Goal: Task Accomplishment & Management: Complete application form

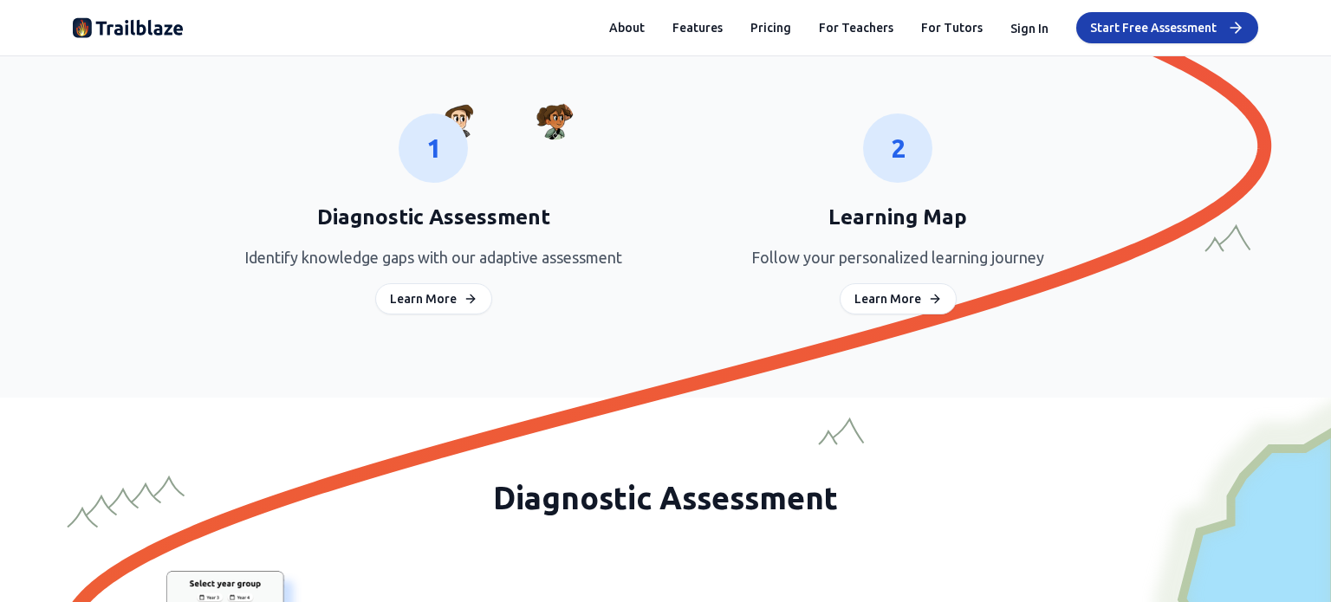
scroll to position [1415, 0]
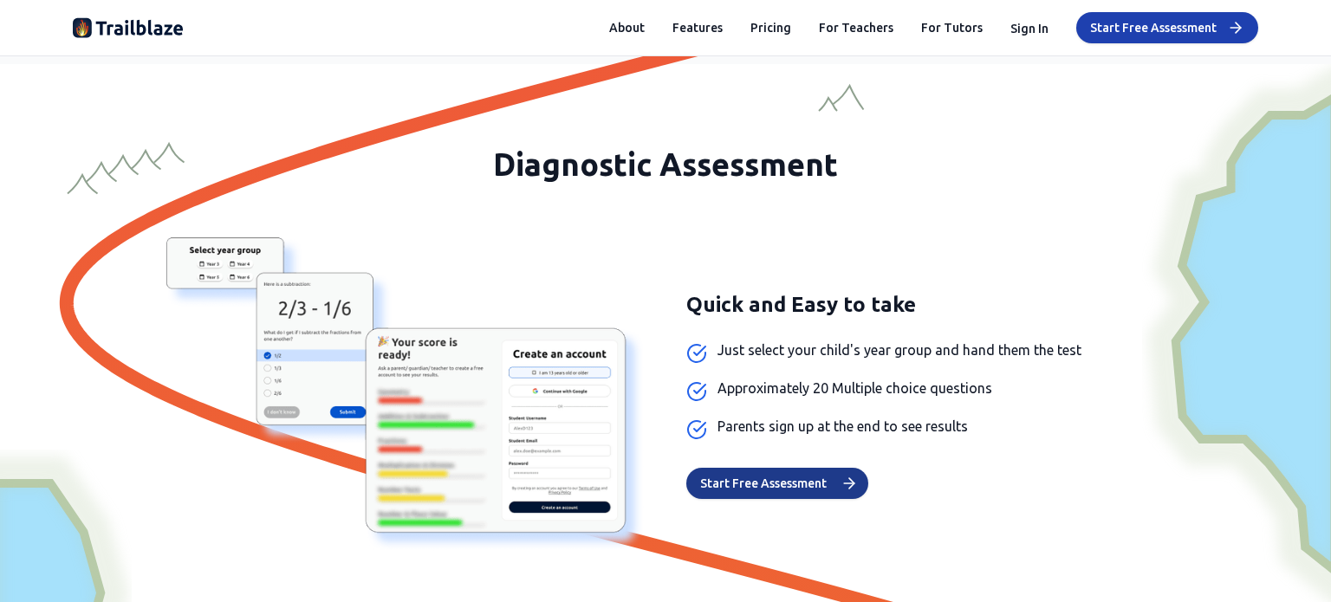
click at [835, 480] on button "Start Free Assessment" at bounding box center [778, 483] width 182 height 31
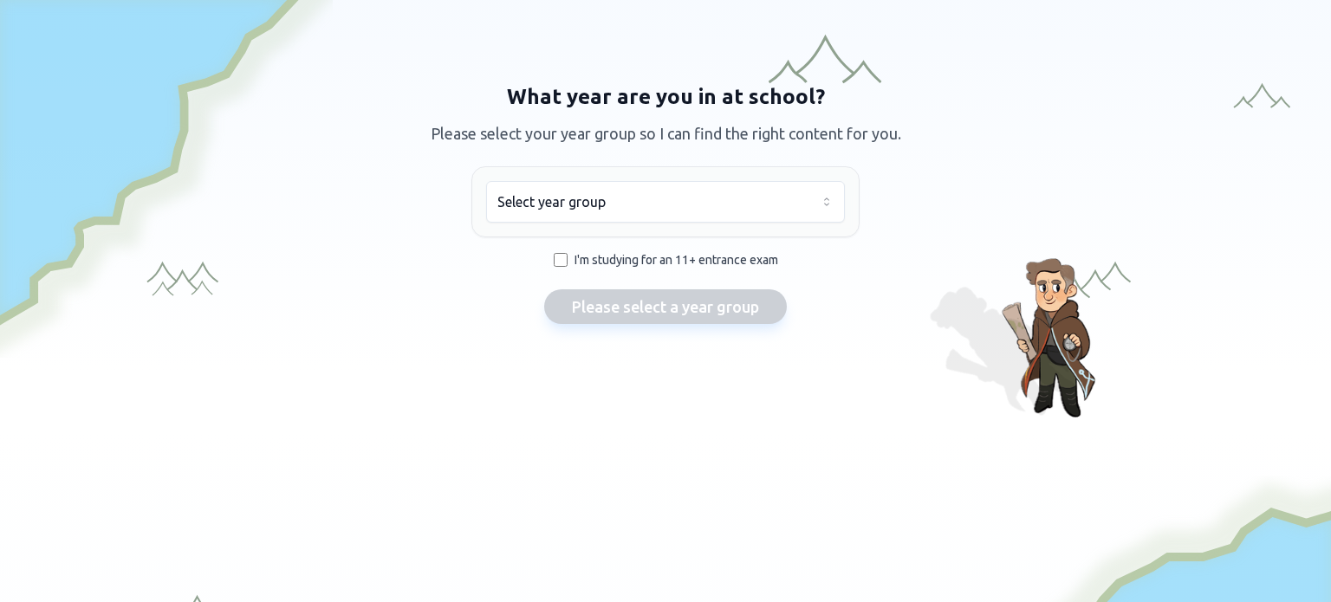
click at [636, 198] on html "We value your privacy We use cookies to enhance your browsing experience, serve…" at bounding box center [665, 301] width 1331 height 602
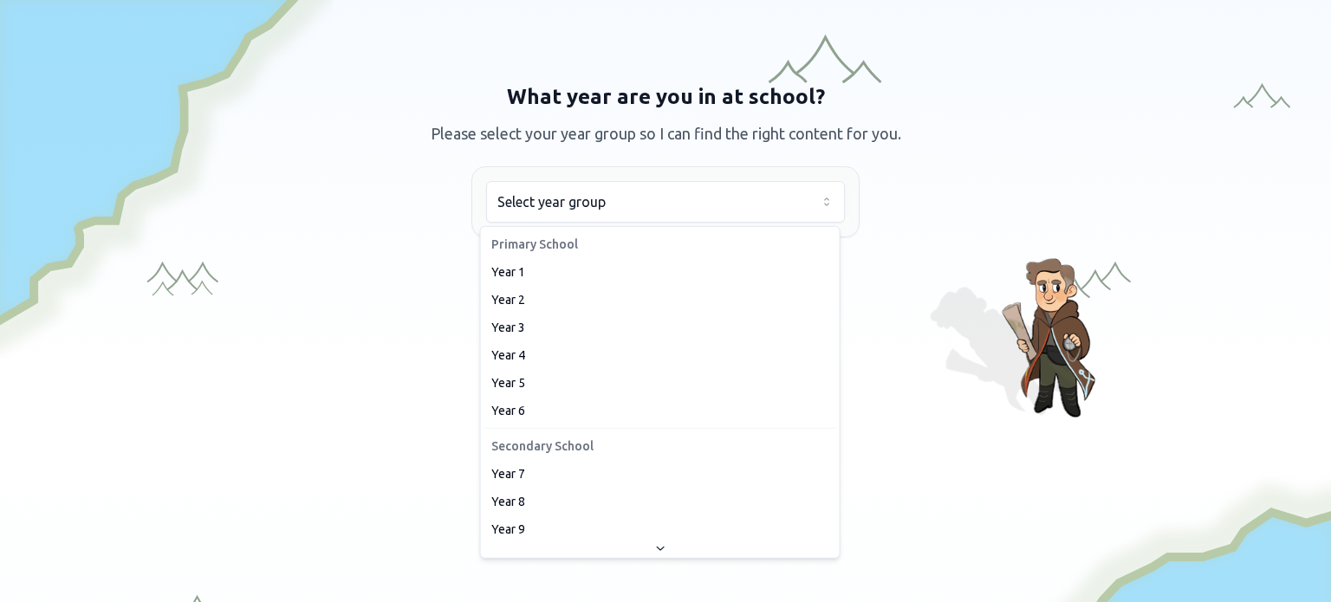
drag, startPoint x: 547, startPoint y: 496, endPoint x: 540, endPoint y: 504, distance: 10.4
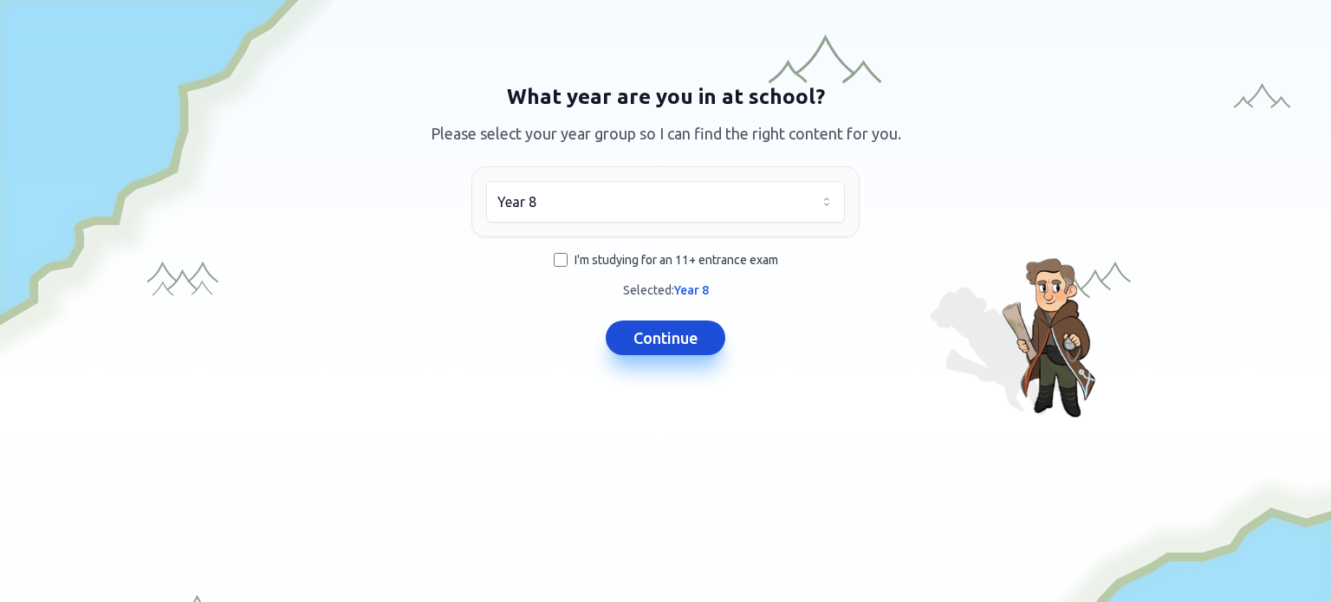
click at [631, 335] on button "Continue" at bounding box center [666, 338] width 120 height 35
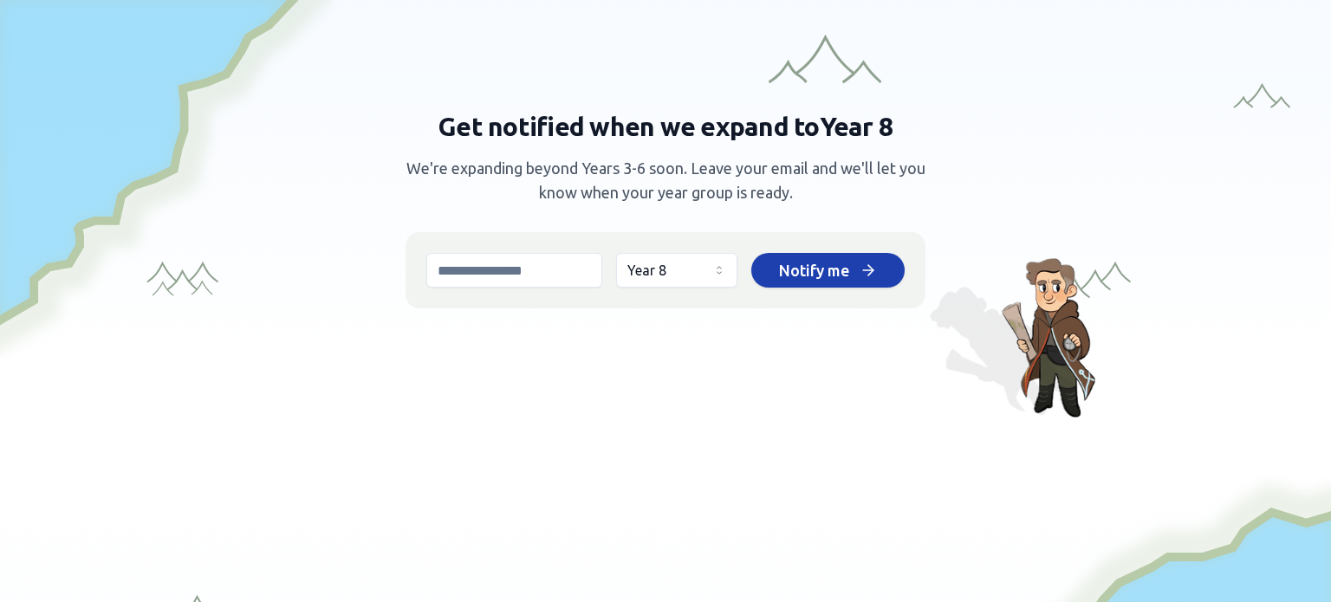
click at [575, 278] on input "email" at bounding box center [514, 270] width 176 height 35
type input "**********"
click at [779, 280] on span "Notify me" at bounding box center [814, 270] width 70 height 24
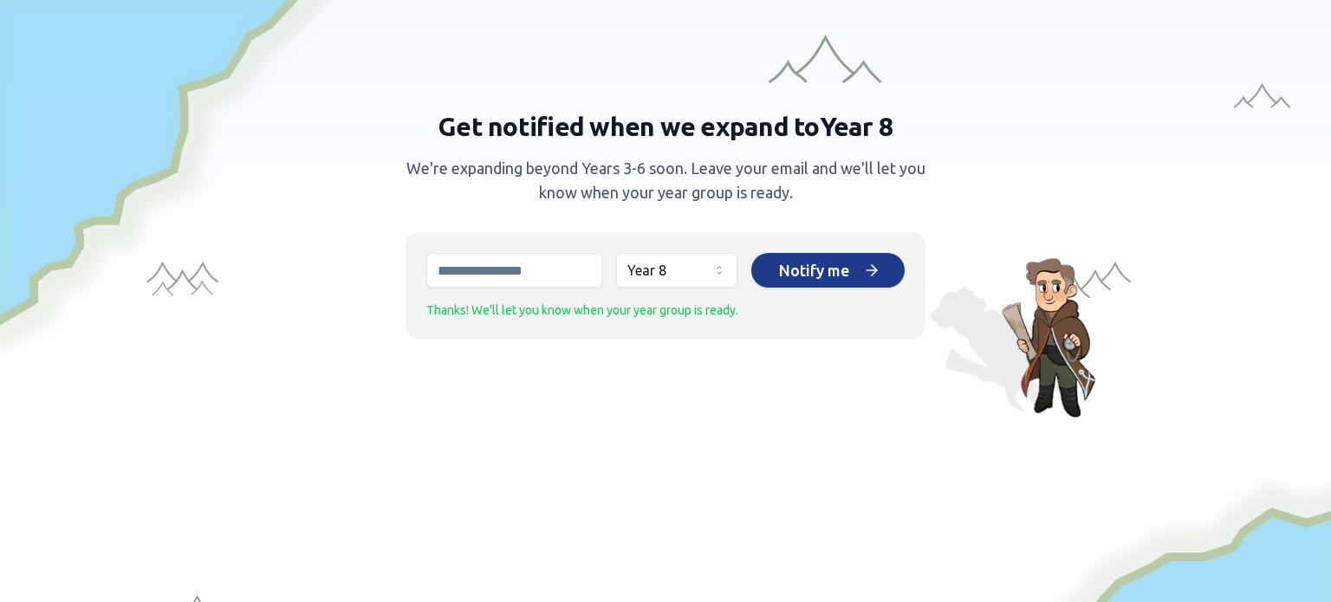
click at [849, 270] on div "Notify me" at bounding box center [828, 270] width 98 height 24
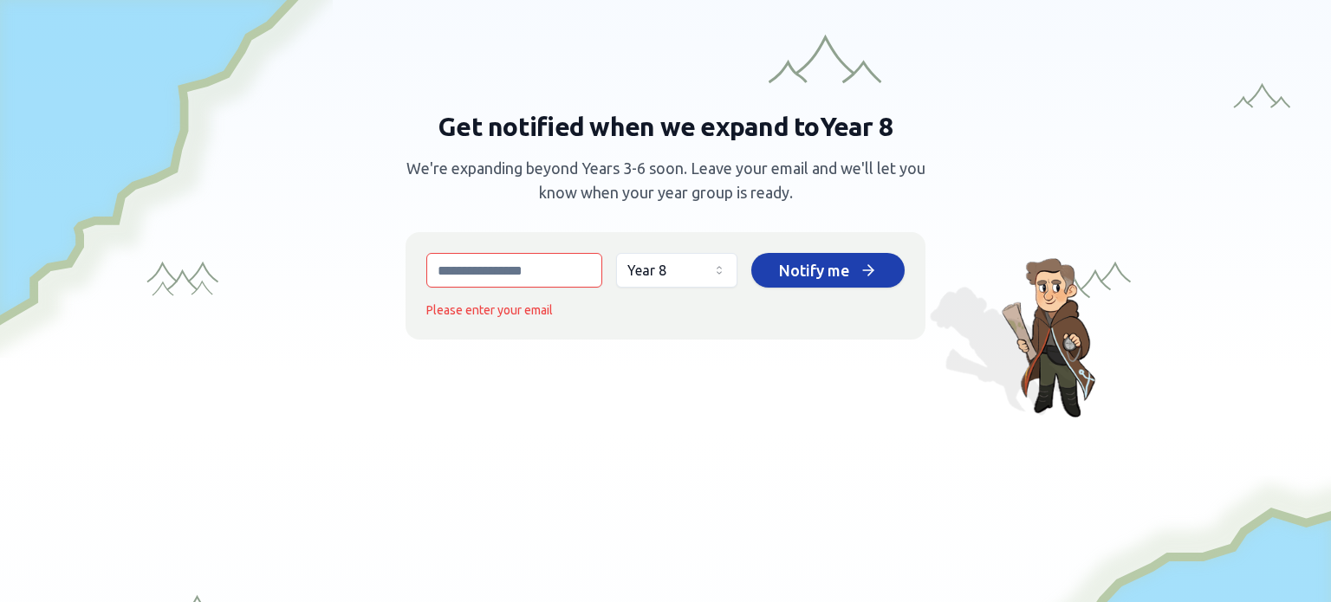
click at [541, 259] on input "email" at bounding box center [514, 270] width 176 height 35
type input "**********"
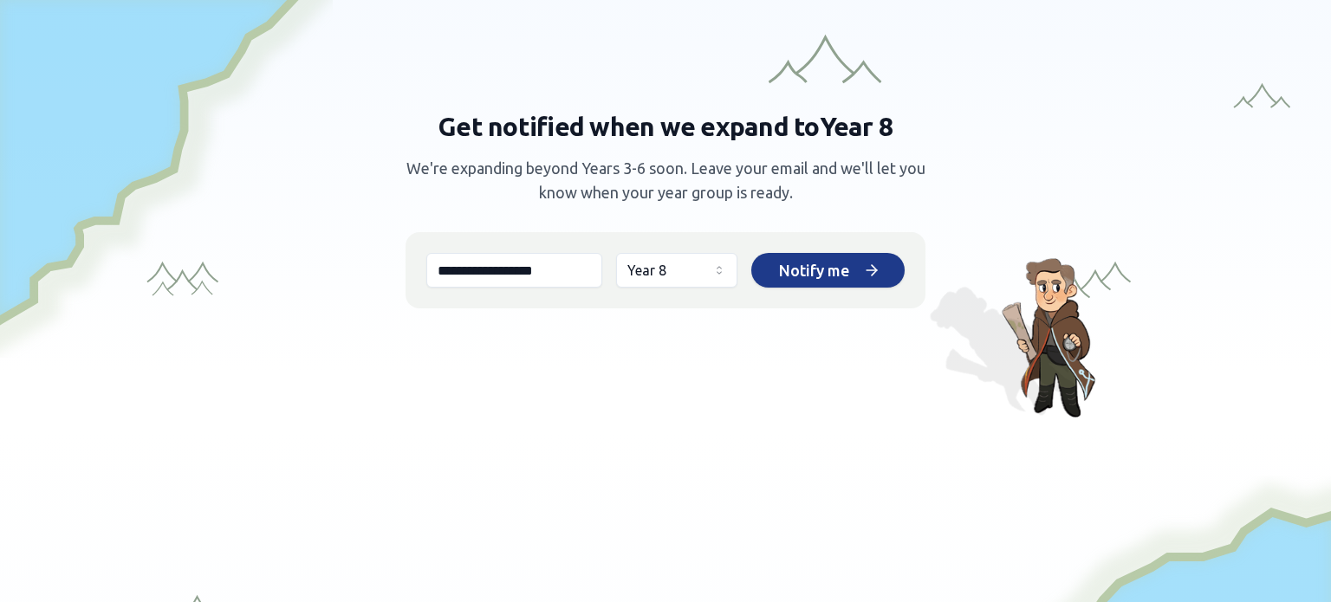
click at [779, 271] on span "Notify me" at bounding box center [814, 270] width 70 height 24
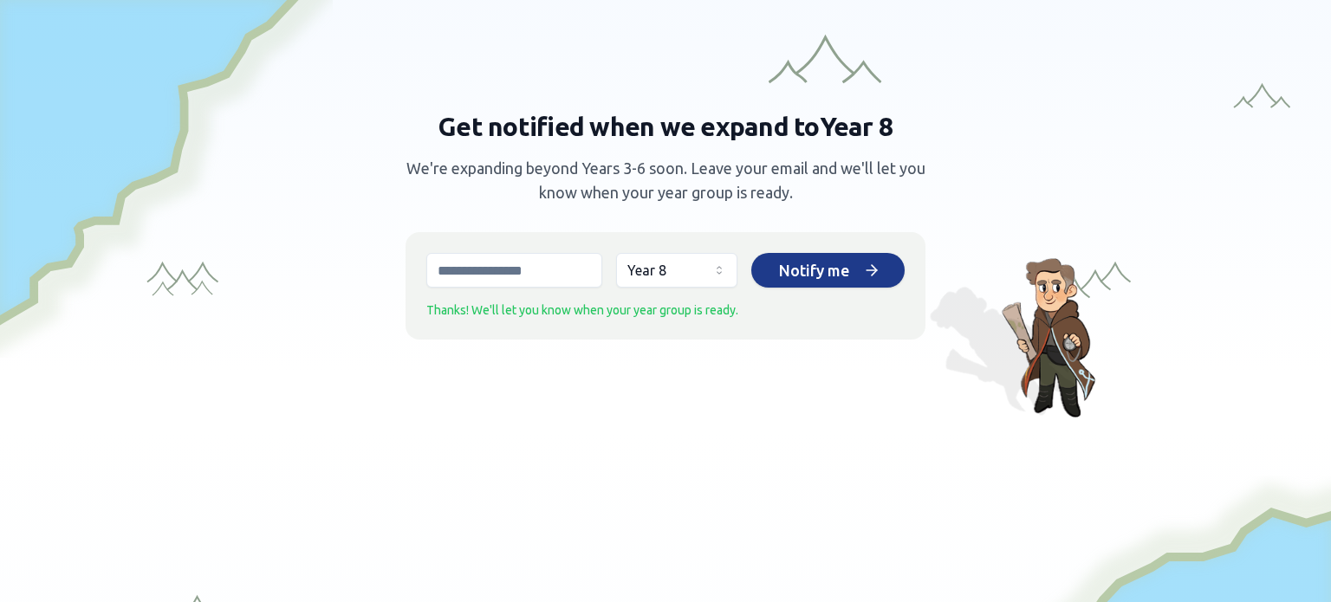
click at [689, 278] on html "We value your privacy We use cookies to enhance your browsing experience, serve…" at bounding box center [665, 301] width 1331 height 602
click at [692, 266] on html "We value your privacy We use cookies to enhance your browsing experience, serve…" at bounding box center [665, 301] width 1331 height 602
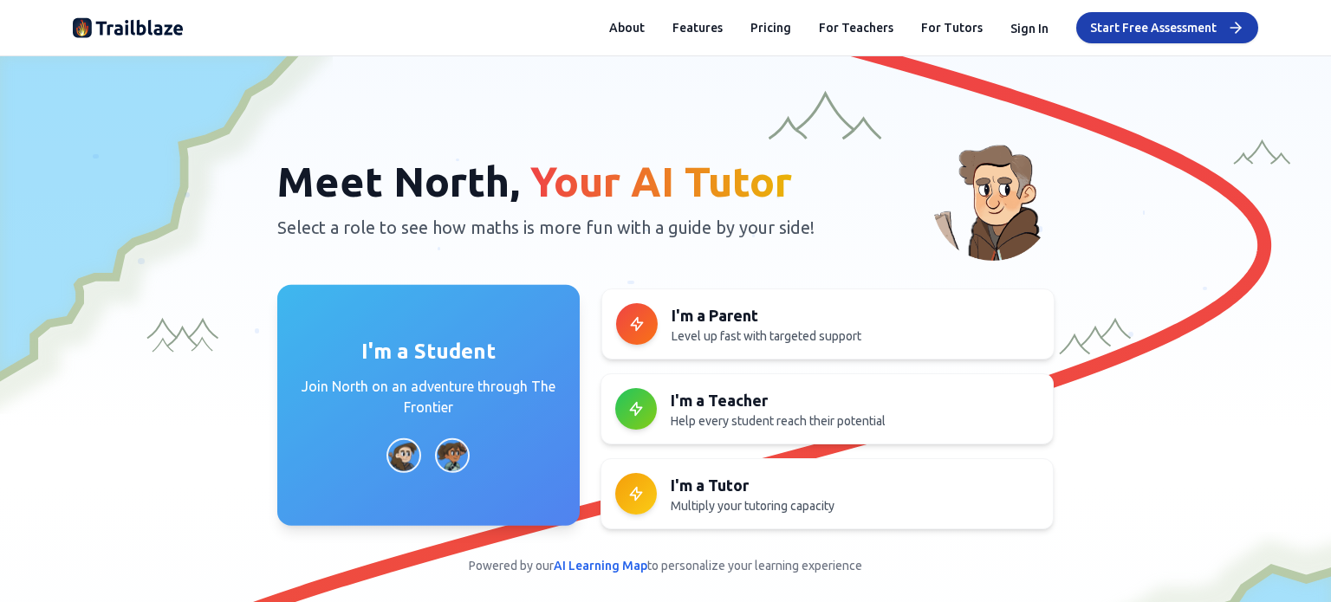
click at [473, 390] on p "Join North on an adventure through The Frontier" at bounding box center [428, 397] width 261 height 42
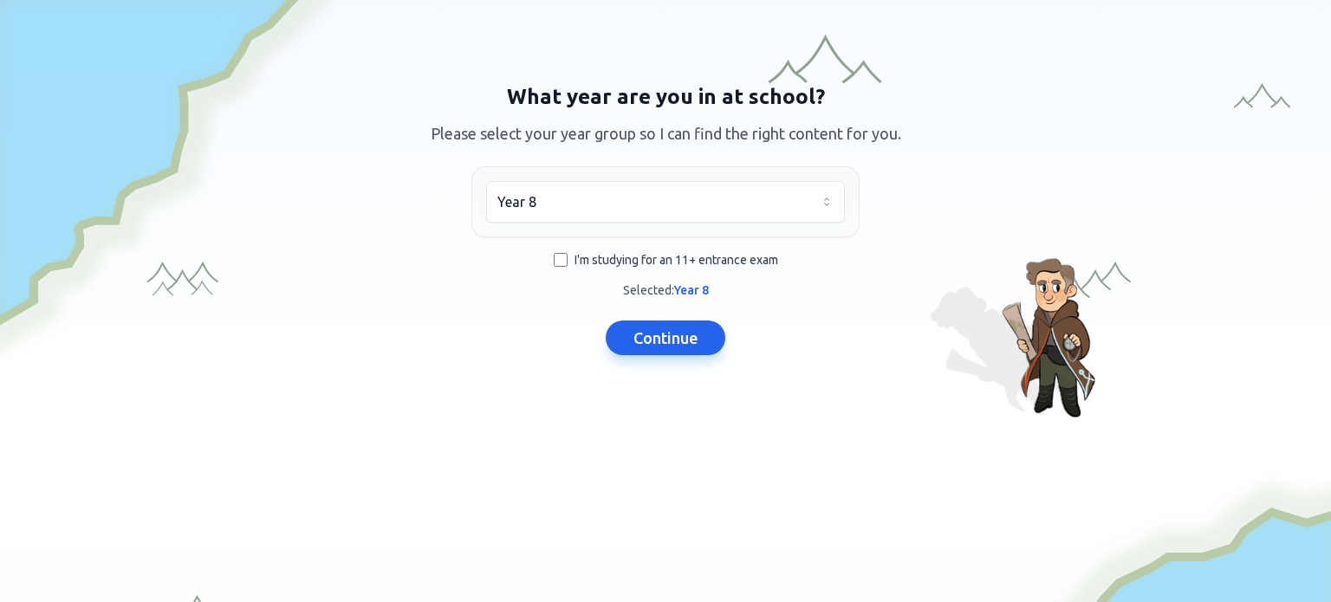
click at [575, 200] on html "We value your privacy We use cookies to enhance your browsing experience, serve…" at bounding box center [665, 301] width 1331 height 602
click at [650, 322] on button "Continue" at bounding box center [666, 338] width 120 height 35
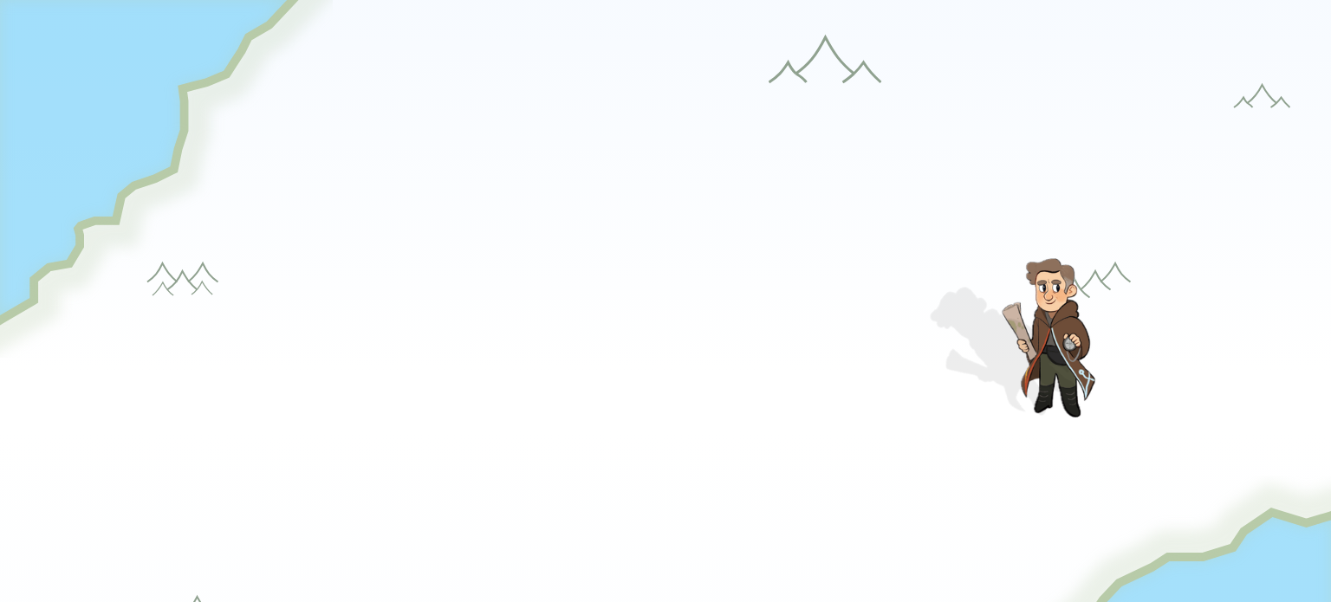
click at [662, 335] on button "Continue" at bounding box center [666, 322] width 120 height 35
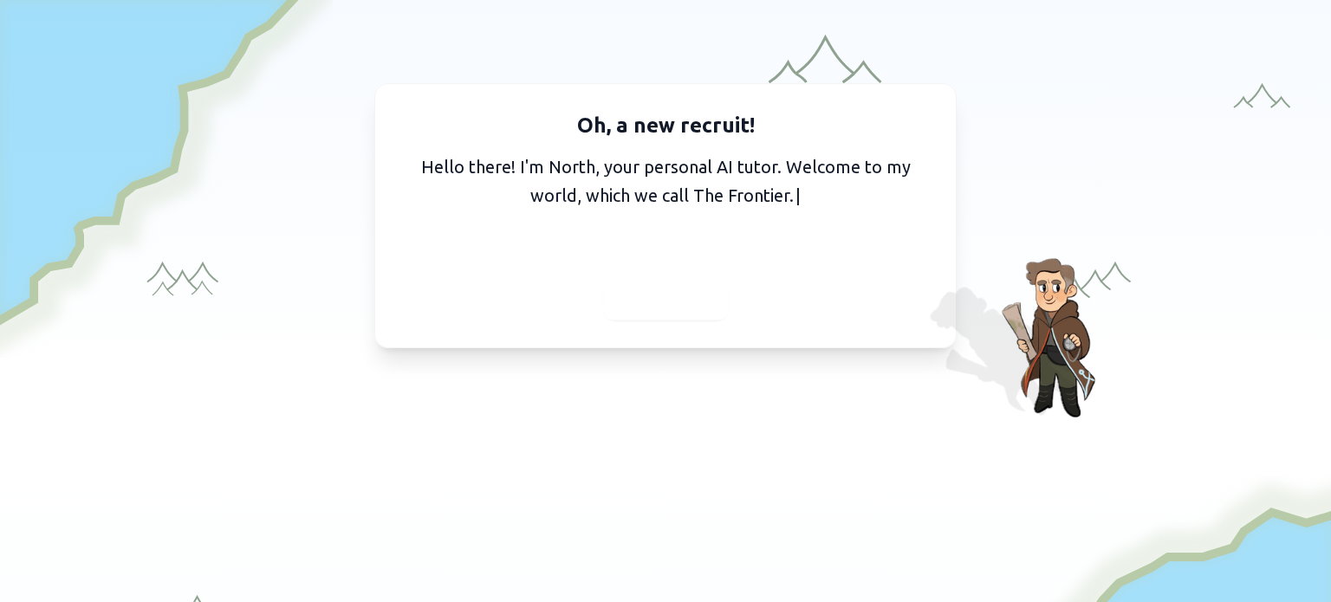
click at [682, 283] on div at bounding box center [666, 298] width 126 height 42
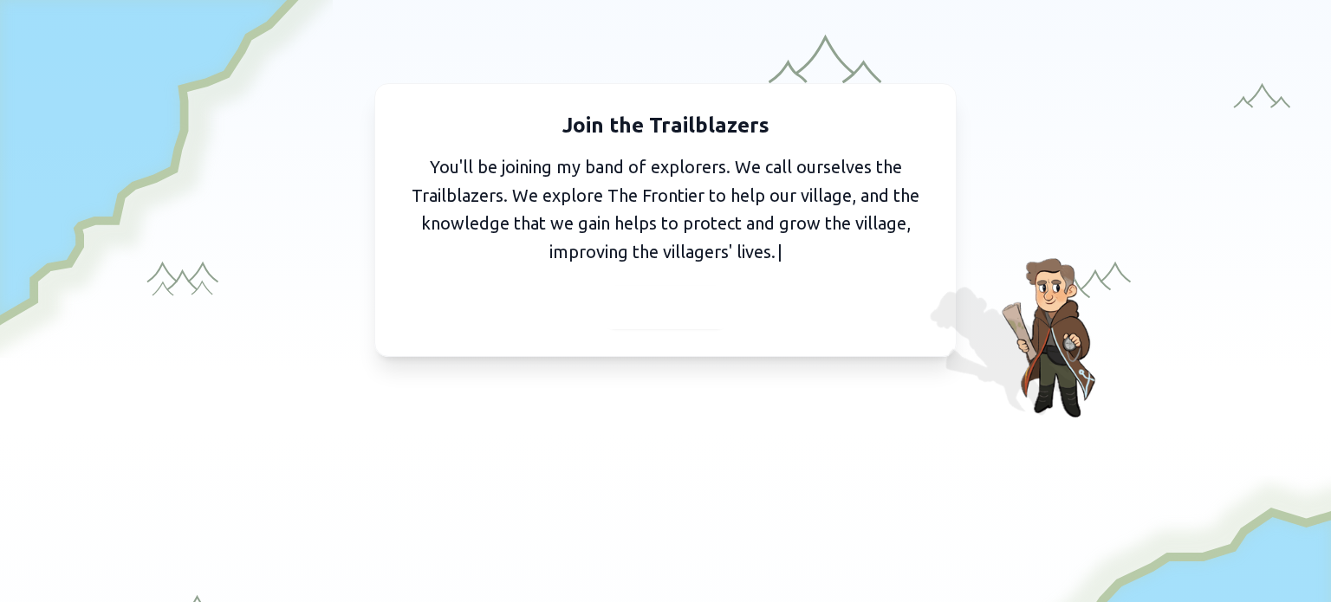
click at [664, 328] on div "Join the Trailblazers You'll be joining my band of explorers. We call ourselves…" at bounding box center [665, 220] width 582 height 274
click at [680, 297] on span "Continue" at bounding box center [666, 308] width 67 height 24
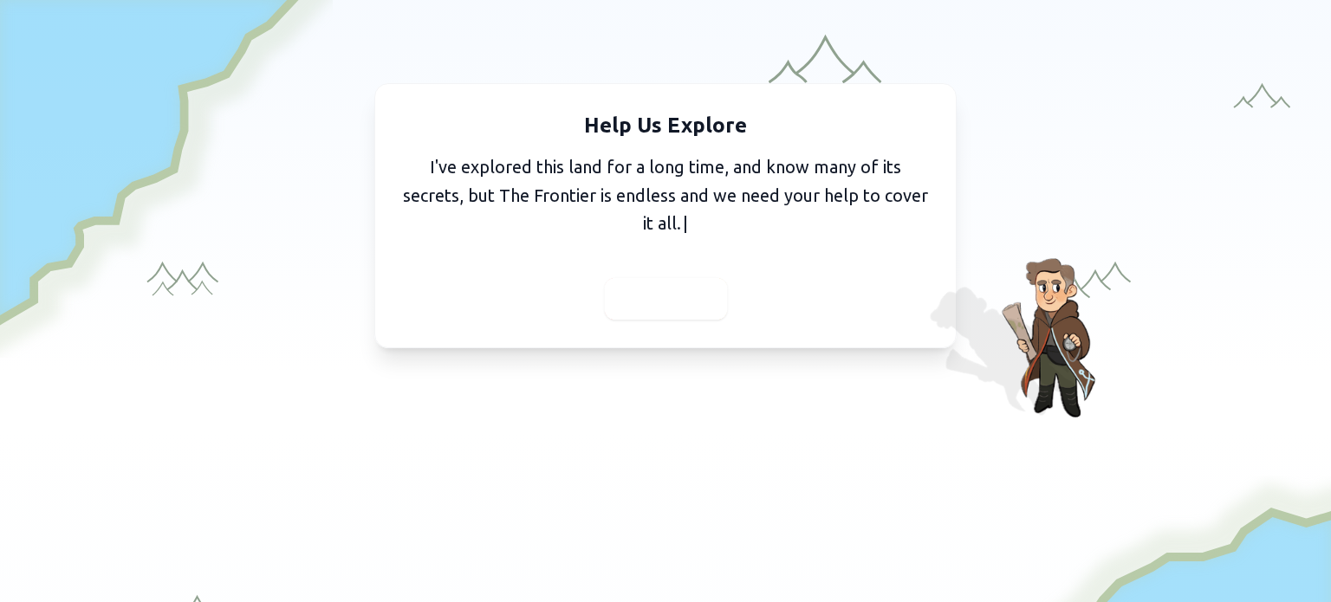
click at [700, 307] on div at bounding box center [665, 299] width 123 height 42
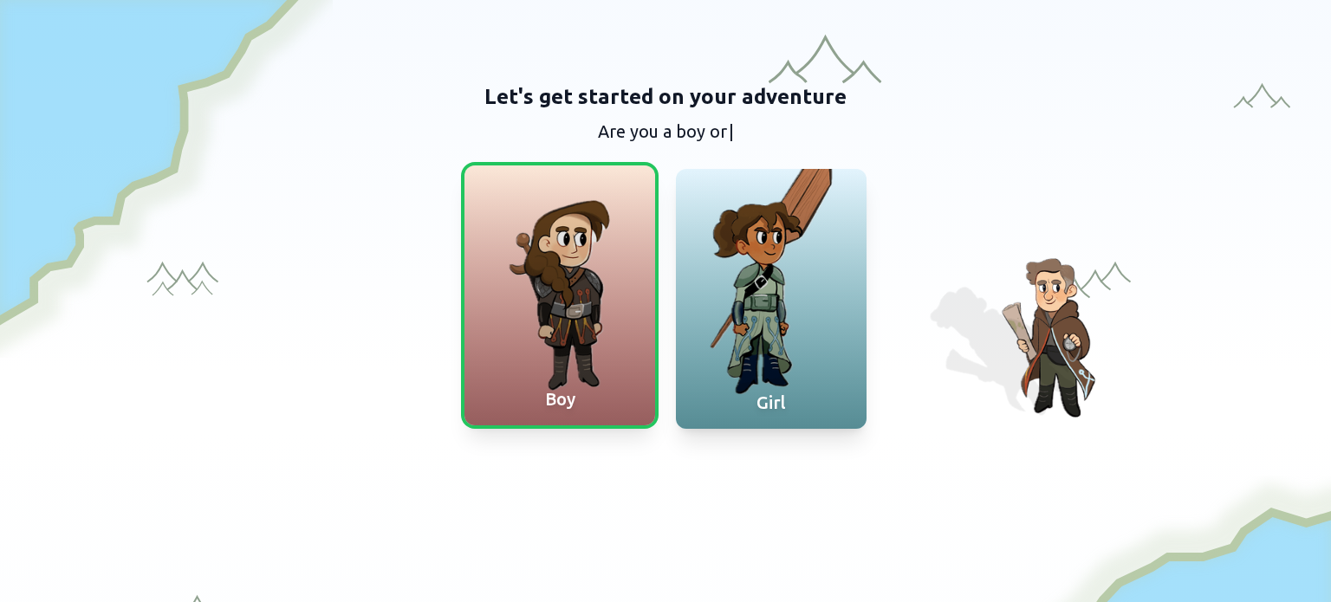
click at [600, 374] on div "Boy" at bounding box center [560, 296] width 191 height 260
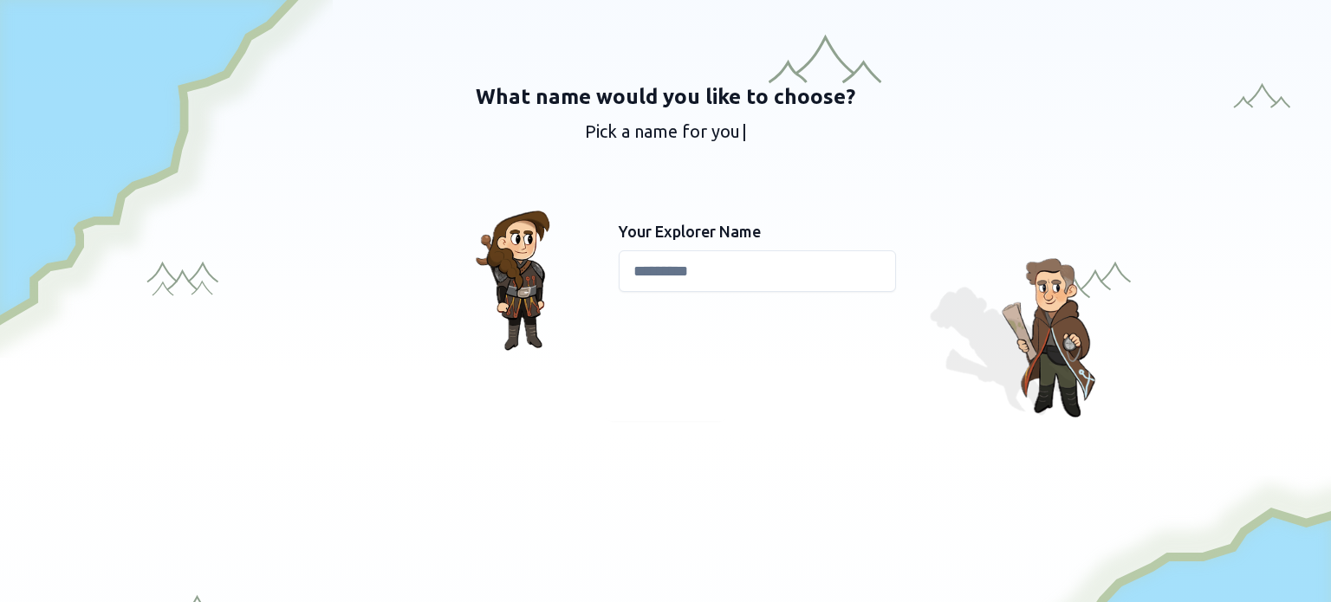
click at [691, 270] on input at bounding box center [757, 272] width 277 height 42
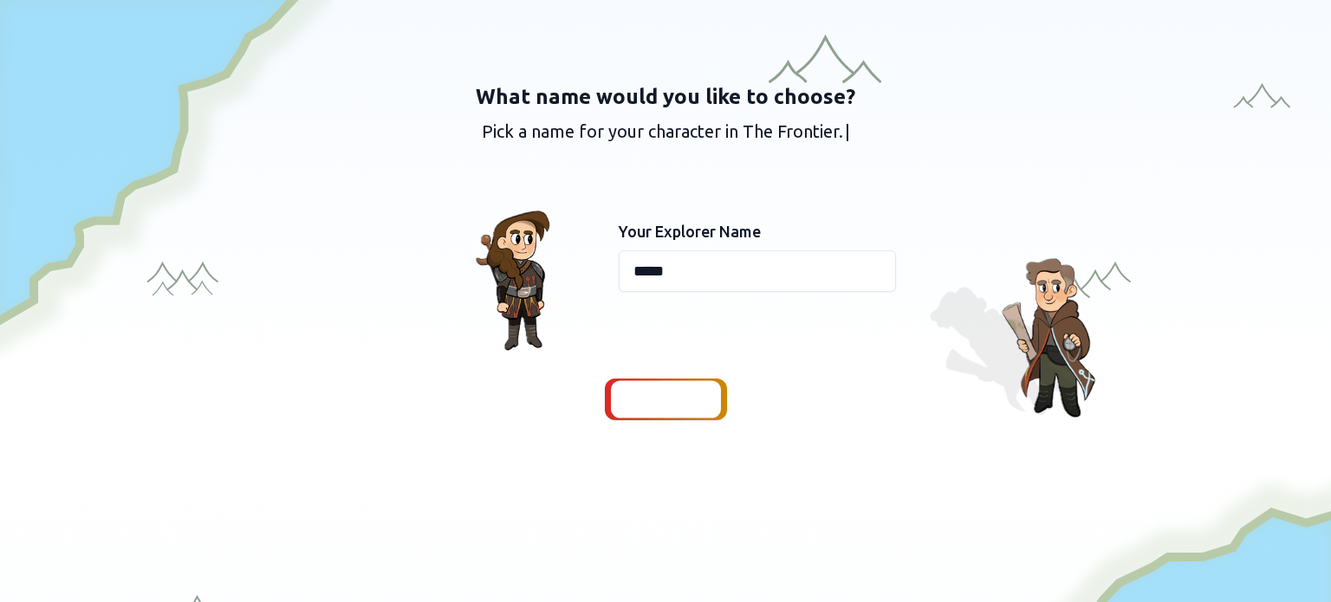
type input "*****"
click at [678, 394] on span "Continue" at bounding box center [666, 399] width 67 height 24
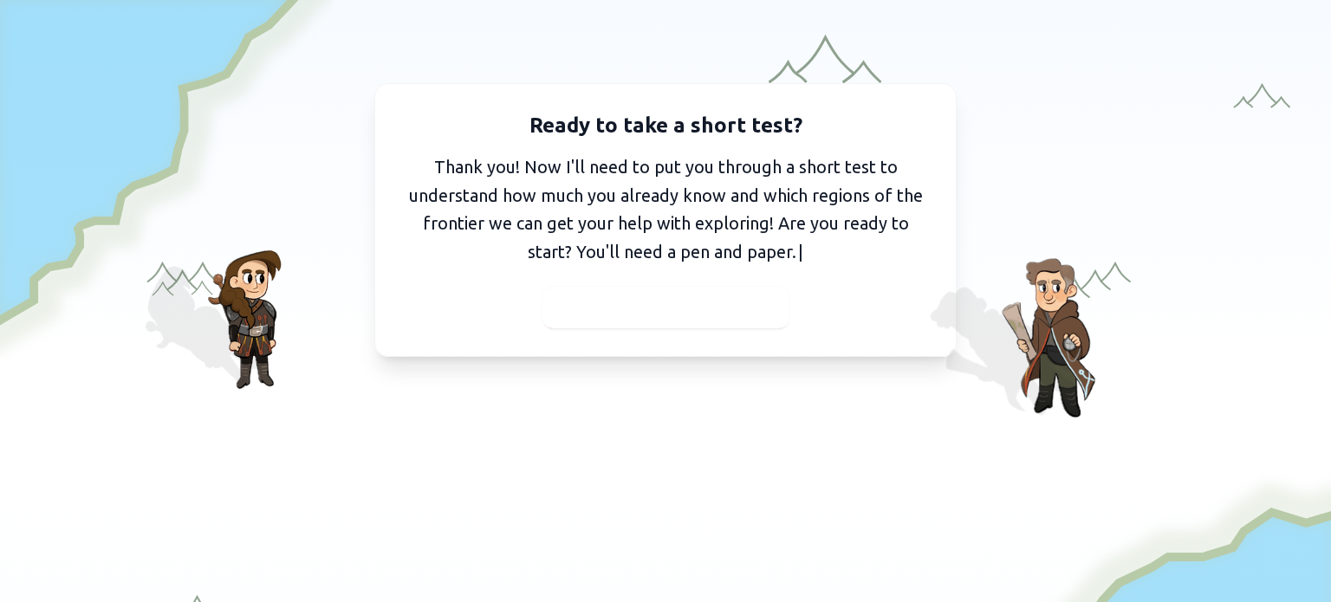
click at [675, 296] on span "I've got my pen and paper" at bounding box center [666, 308] width 190 height 24
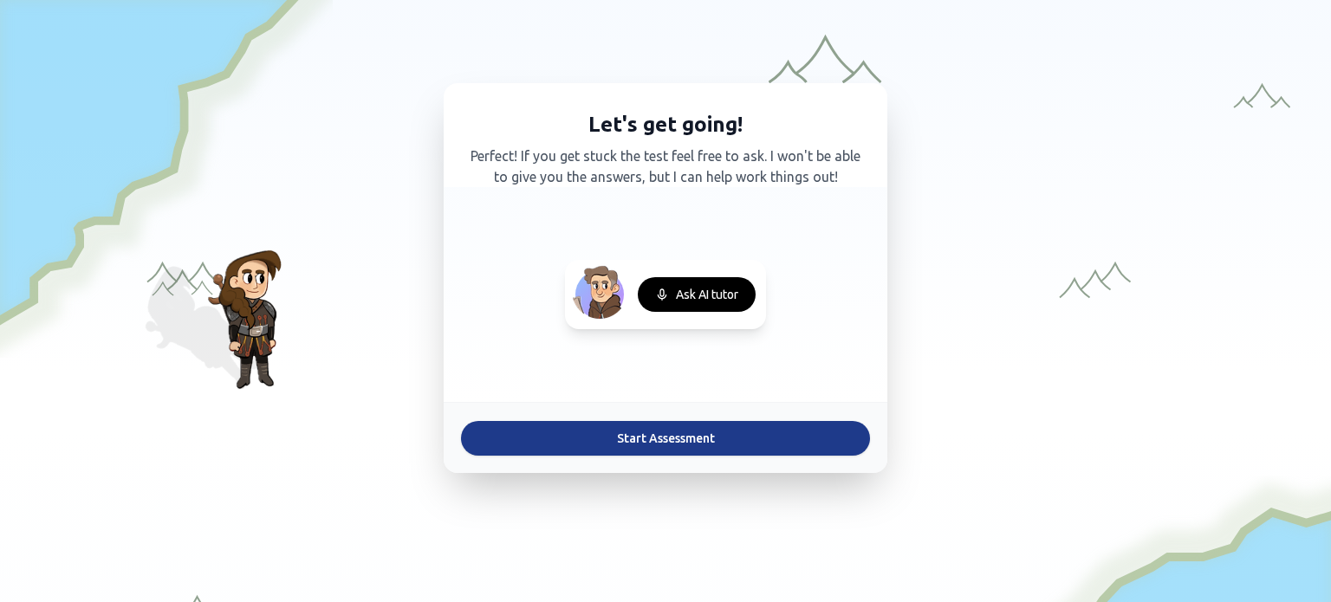
click at [725, 450] on button "Start Assessment" at bounding box center [665, 438] width 409 height 35
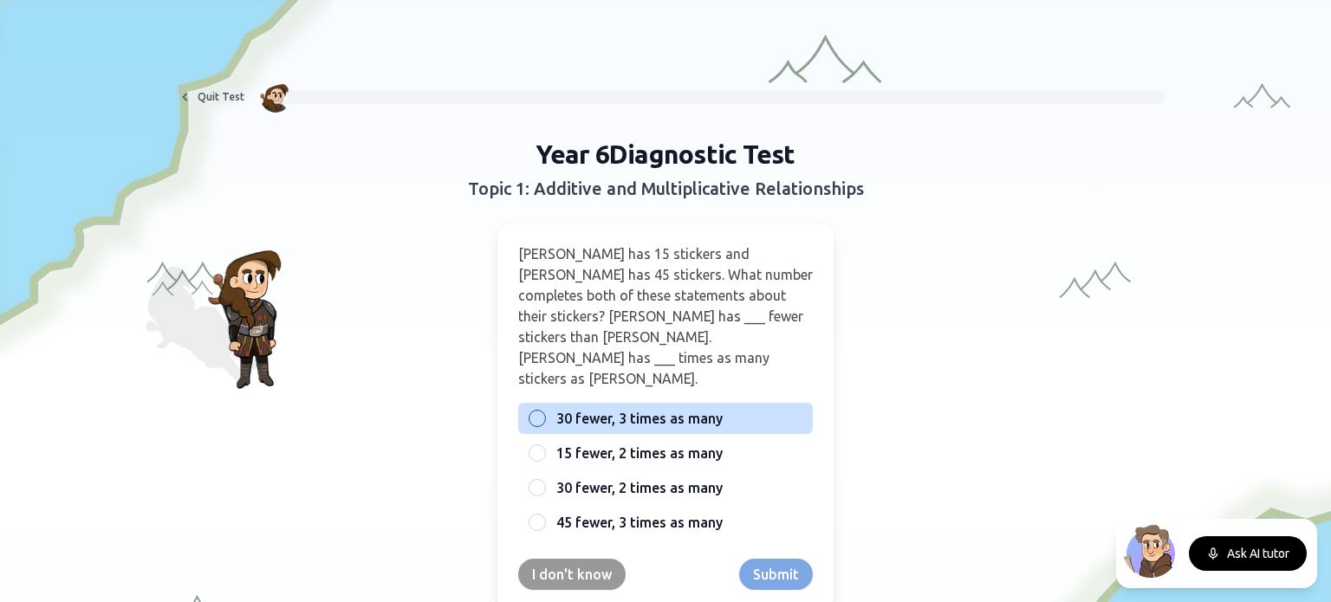
click at [628, 408] on span "30 fewer, 3 times as many" at bounding box center [639, 418] width 166 height 21
click at [544, 412] on button "30 fewer, 3 times as many" at bounding box center [537, 419] width 14 height 14
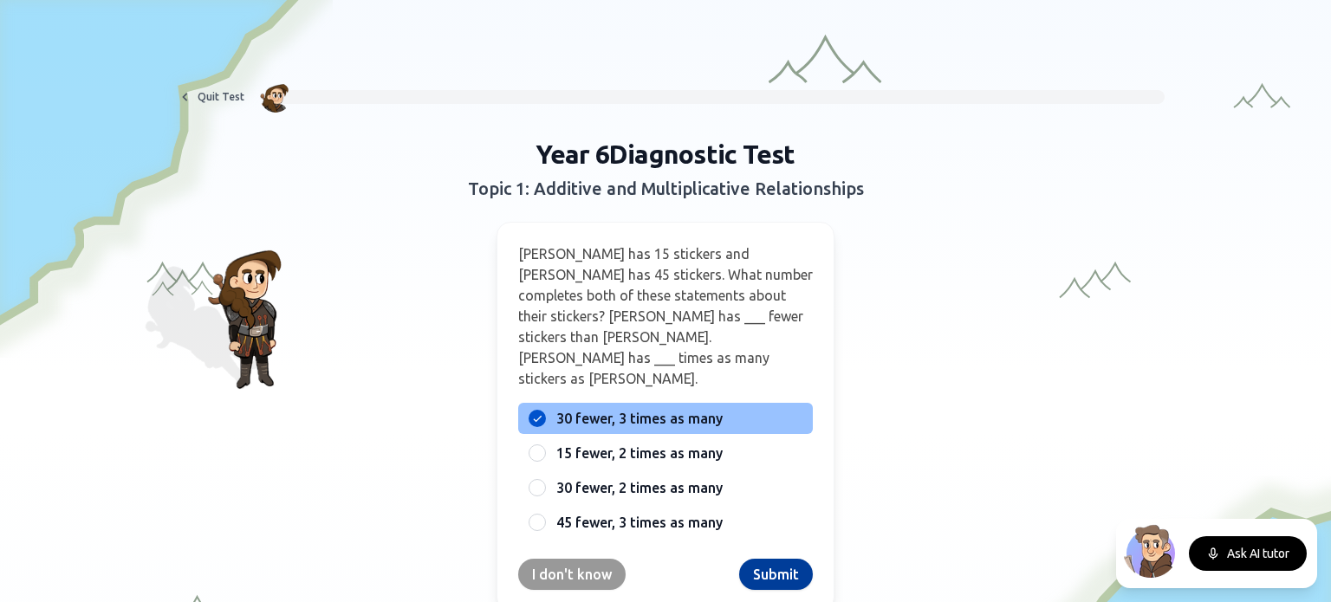
click at [758, 559] on button "Submit" at bounding box center [776, 574] width 74 height 31
